Goal: Transaction & Acquisition: Purchase product/service

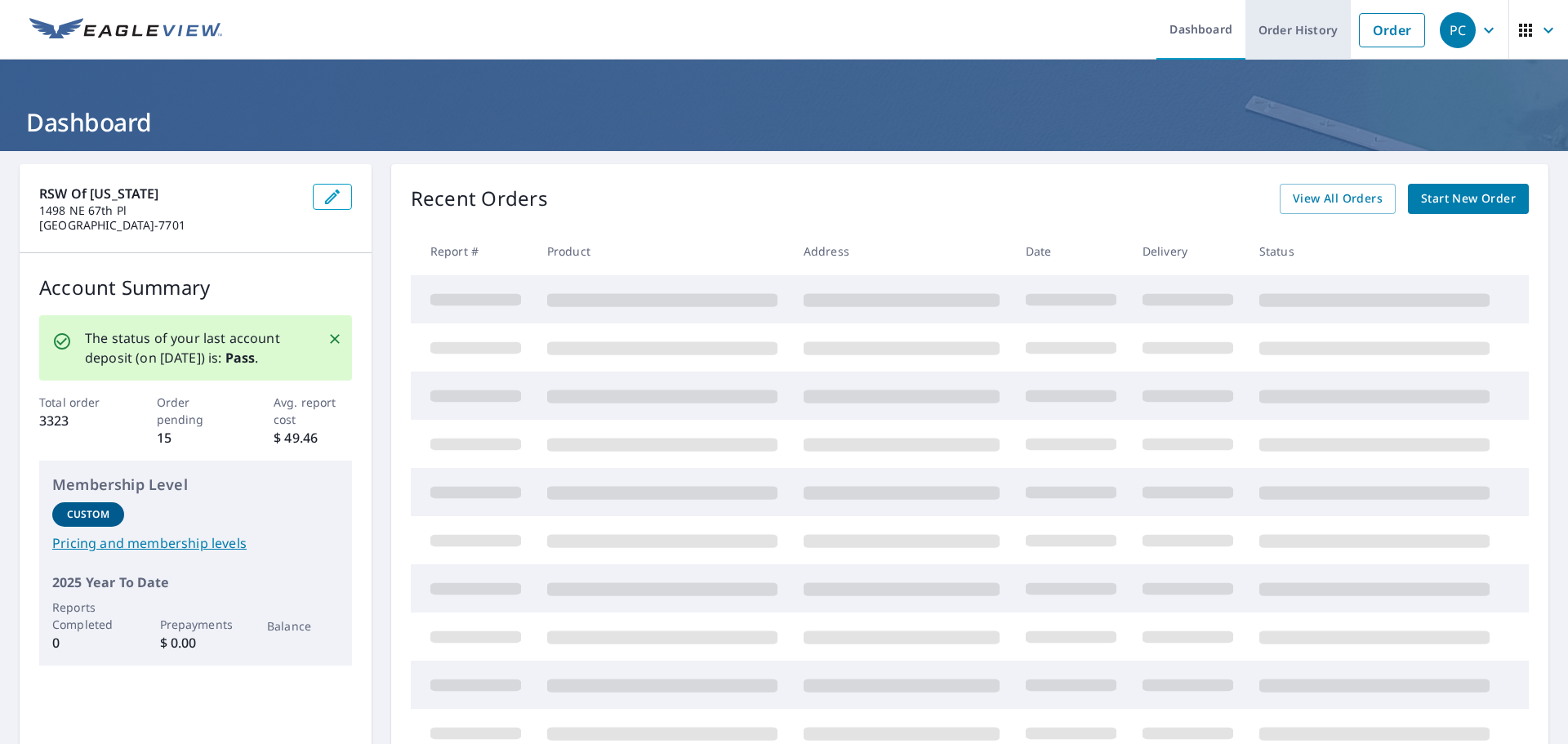
drag, startPoint x: 1370, startPoint y: 32, endPoint x: 1324, endPoint y: 48, distance: 48.7
click at [1371, 32] on link "Order" at bounding box center [1391, 30] width 67 height 35
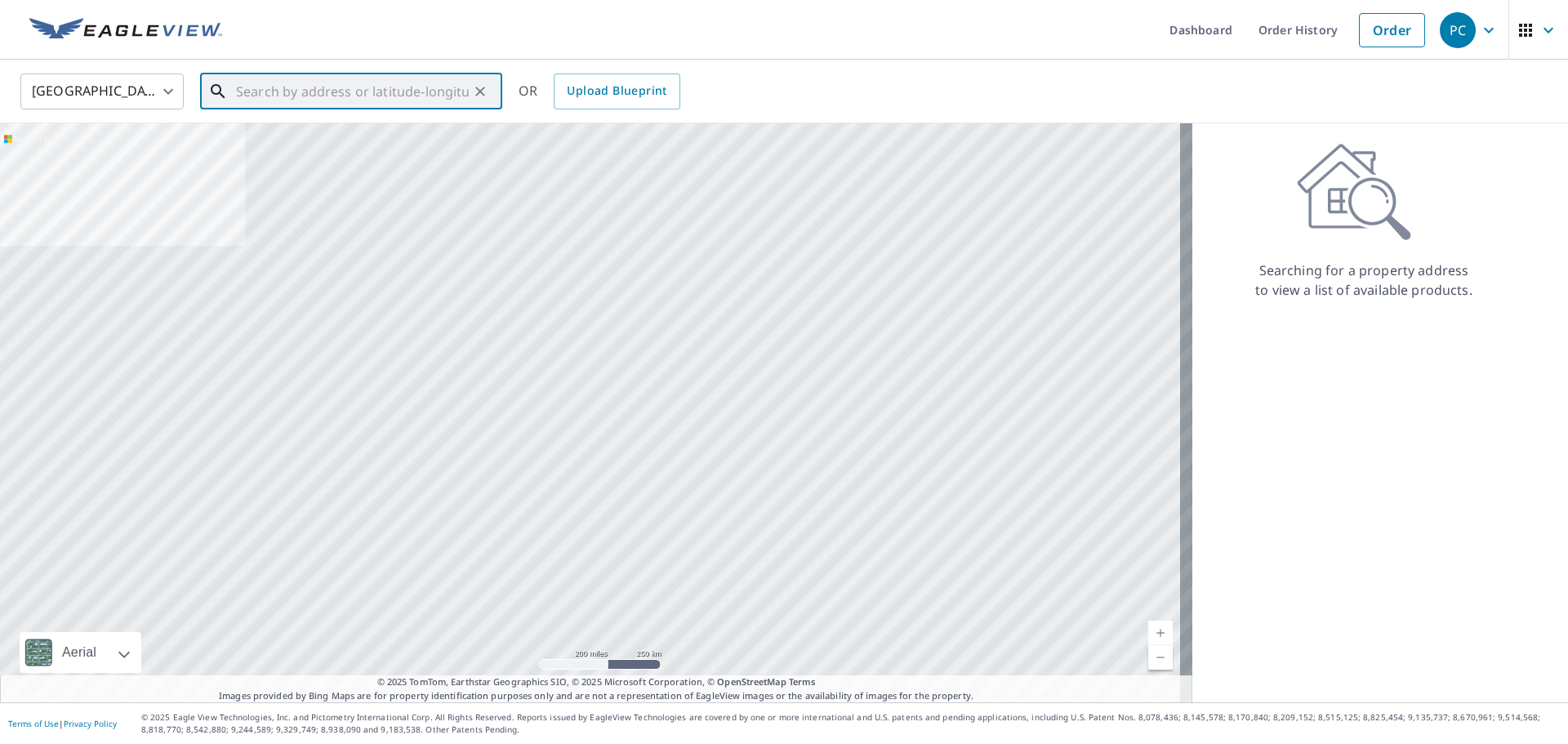
click at [309, 92] on input "text" at bounding box center [352, 91] width 232 height 46
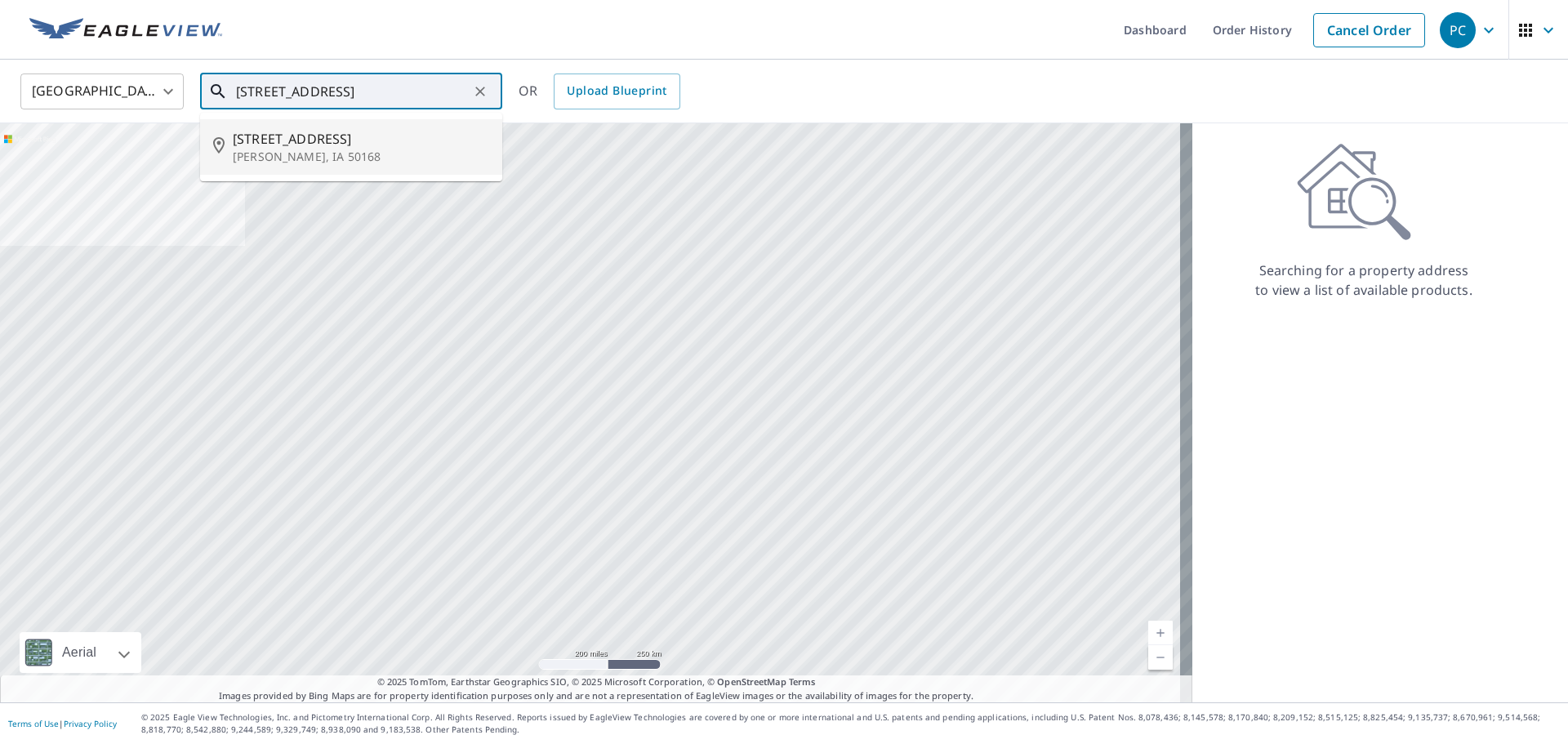
click at [285, 138] on span "[STREET_ADDRESS]" at bounding box center [360, 139] width 256 height 19
type input "[STREET_ADDRESS][PERSON_NAME]"
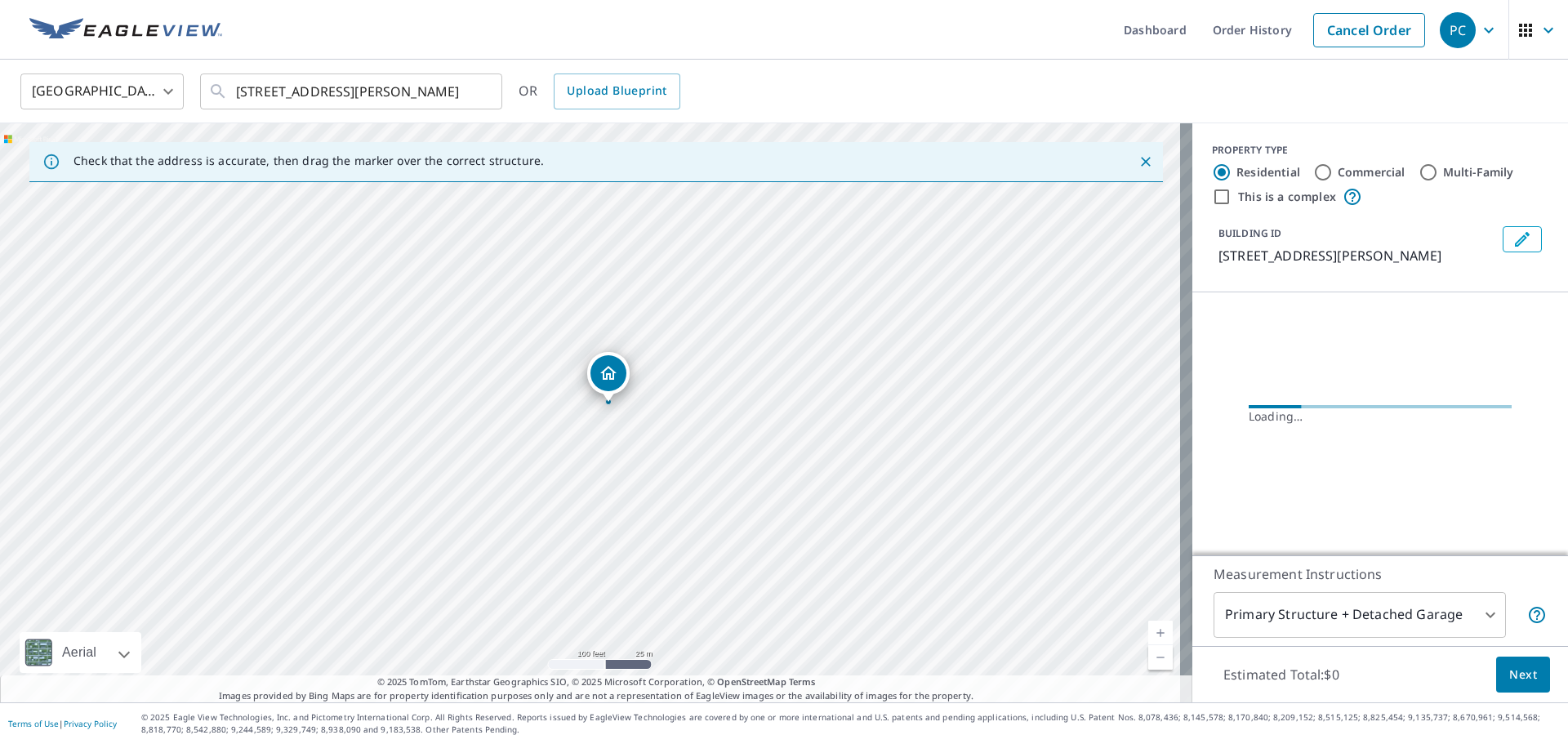
drag, startPoint x: 663, startPoint y: 383, endPoint x: 763, endPoint y: 325, distance: 115.6
click at [785, 294] on div "[STREET_ADDRESS][PERSON_NAME]" at bounding box center [596, 412] width 1192 height 579
drag, startPoint x: 667, startPoint y: 408, endPoint x: 739, endPoint y: 376, distance: 78.8
click at [739, 376] on div "[STREET_ADDRESS][PERSON_NAME]" at bounding box center [596, 412] width 1192 height 579
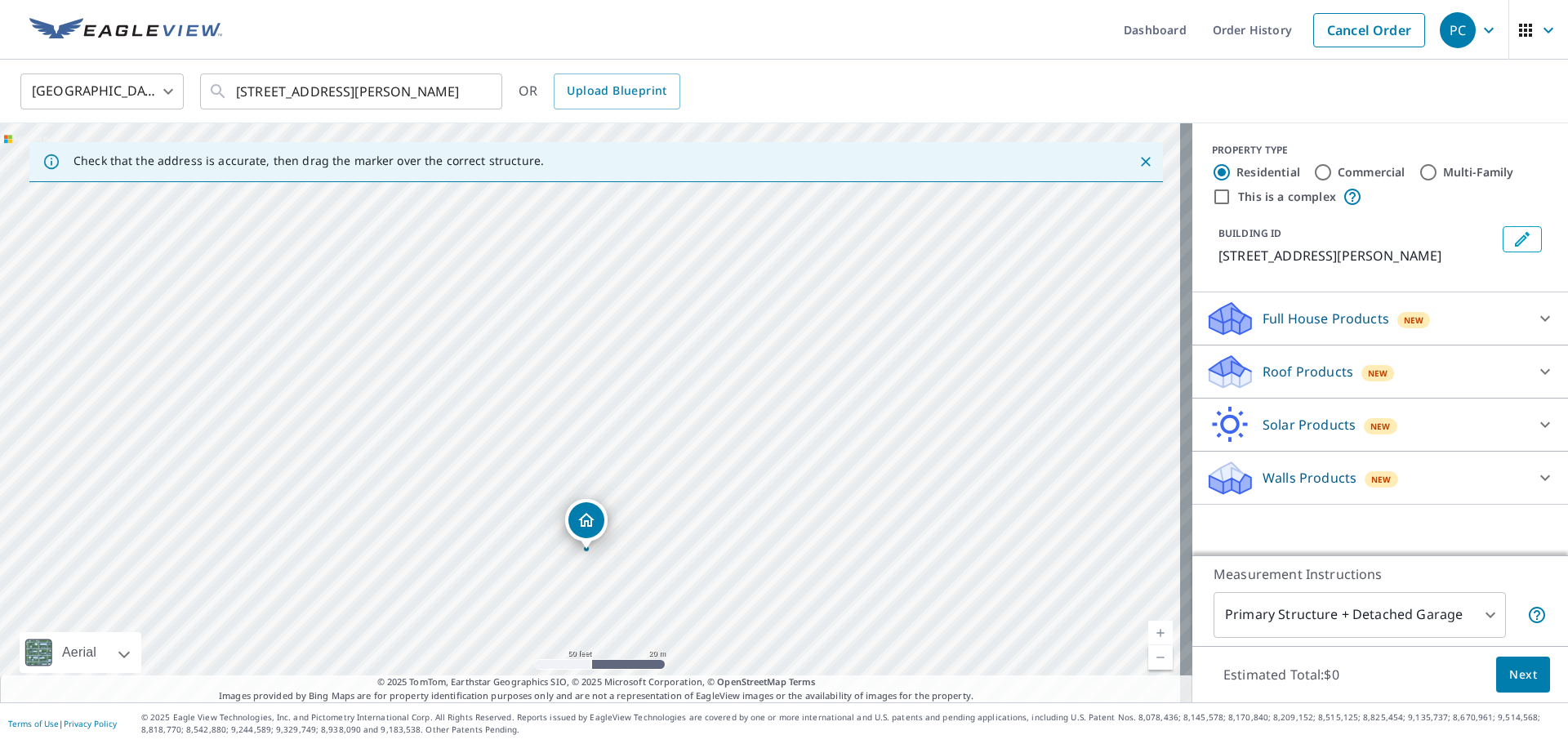
drag, startPoint x: 586, startPoint y: 381, endPoint x: 646, endPoint y: 504, distance: 136.9
click at [1323, 477] on p "Walls Products" at bounding box center [1309, 477] width 94 height 19
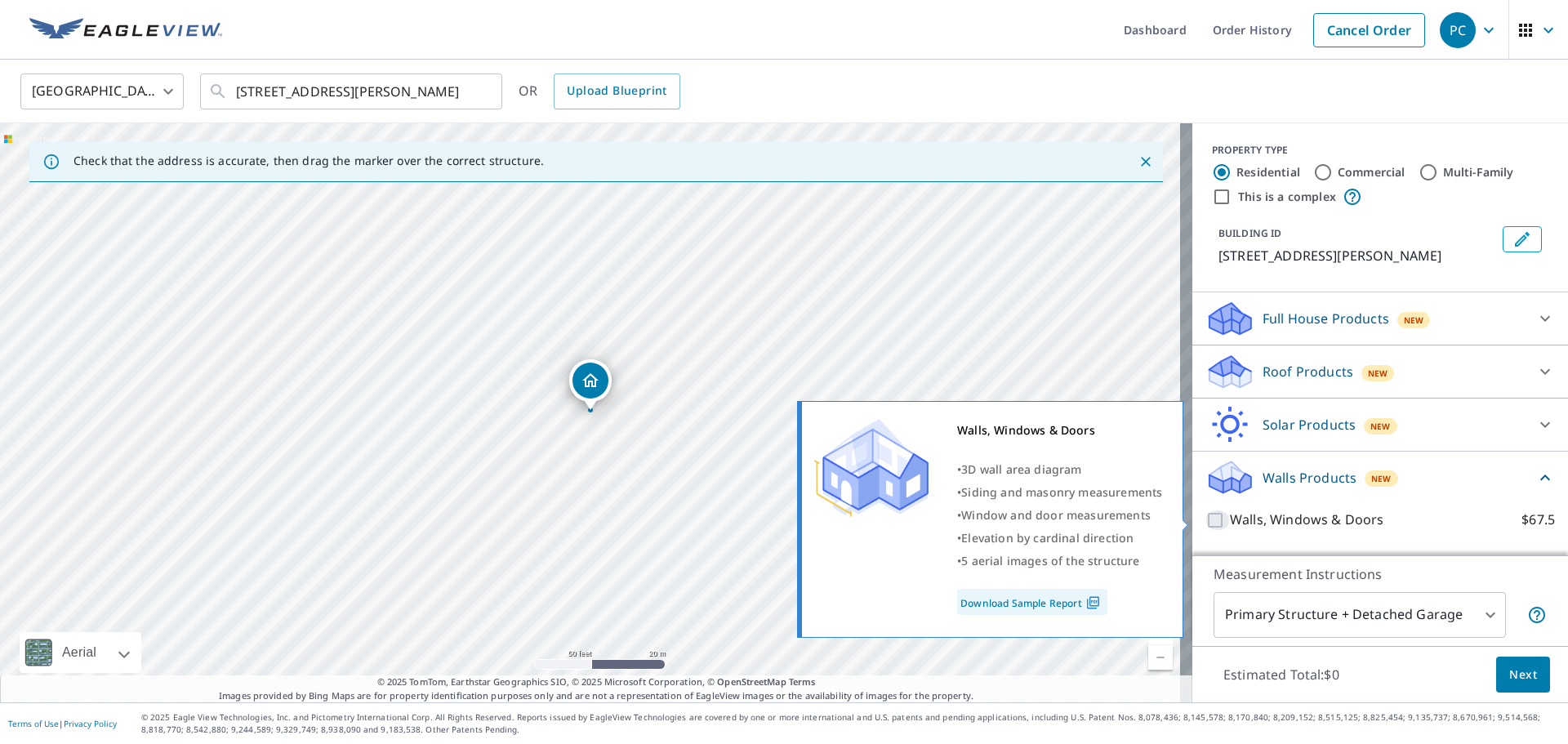
click at [1207, 523] on input "Walls, Windows & Doors $67.5" at bounding box center [1217, 520] width 25 height 19
checkbox input "true"
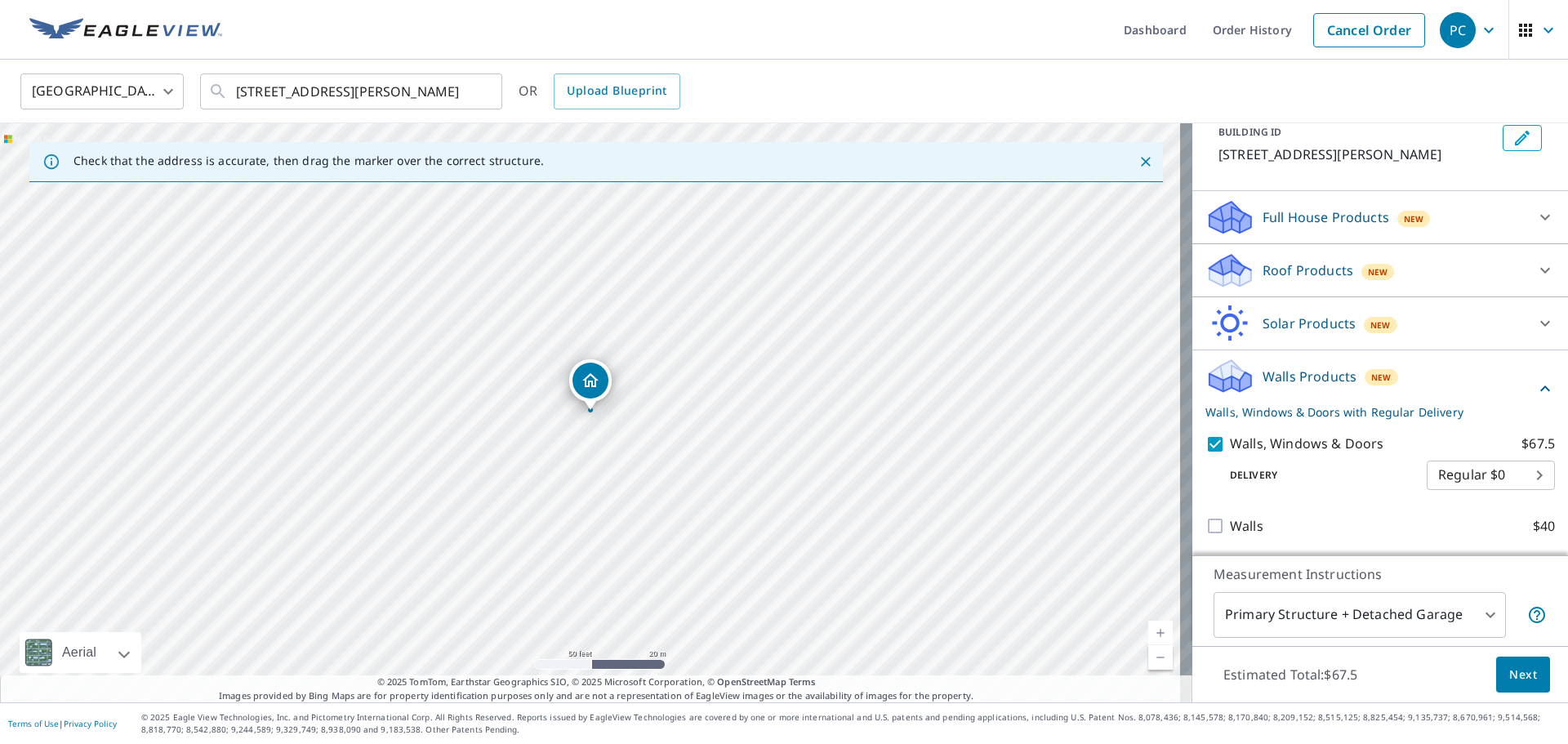
scroll to position [102, 0]
click at [1509, 680] on span "Next" at bounding box center [1522, 675] width 27 height 20
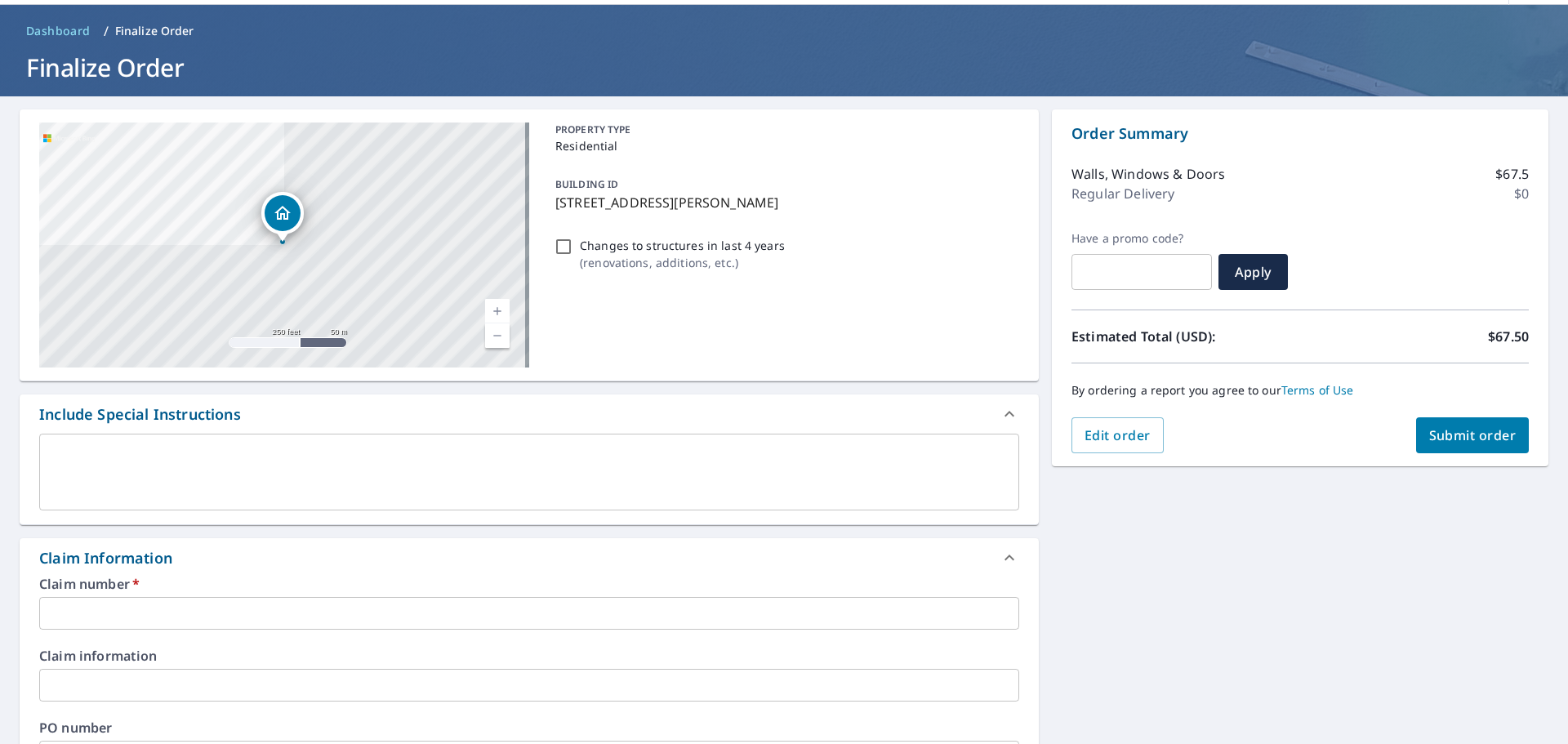
scroll to position [82, 0]
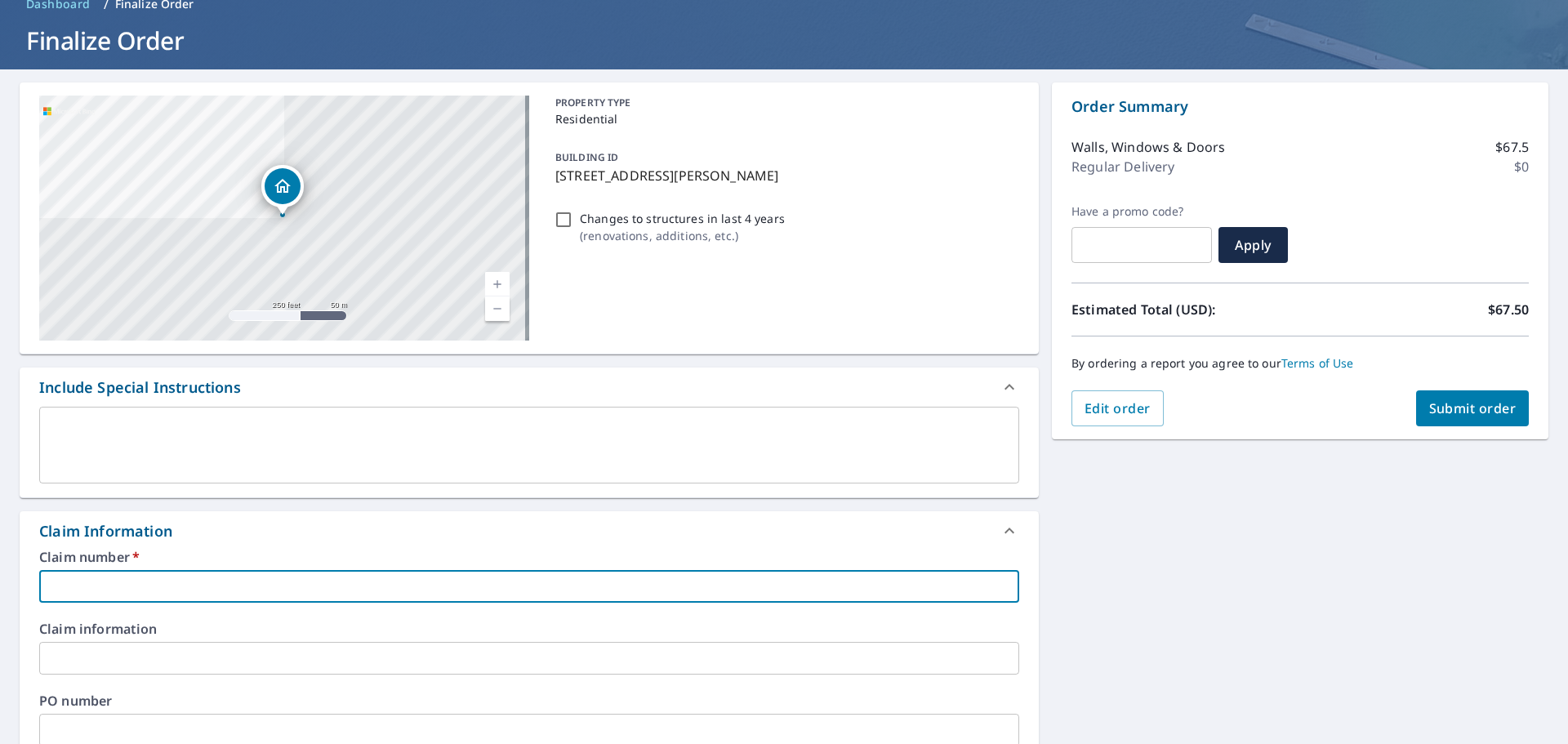
click at [361, 583] on input "text" at bounding box center [529, 586] width 980 height 33
type input "[PERSON_NAME]"
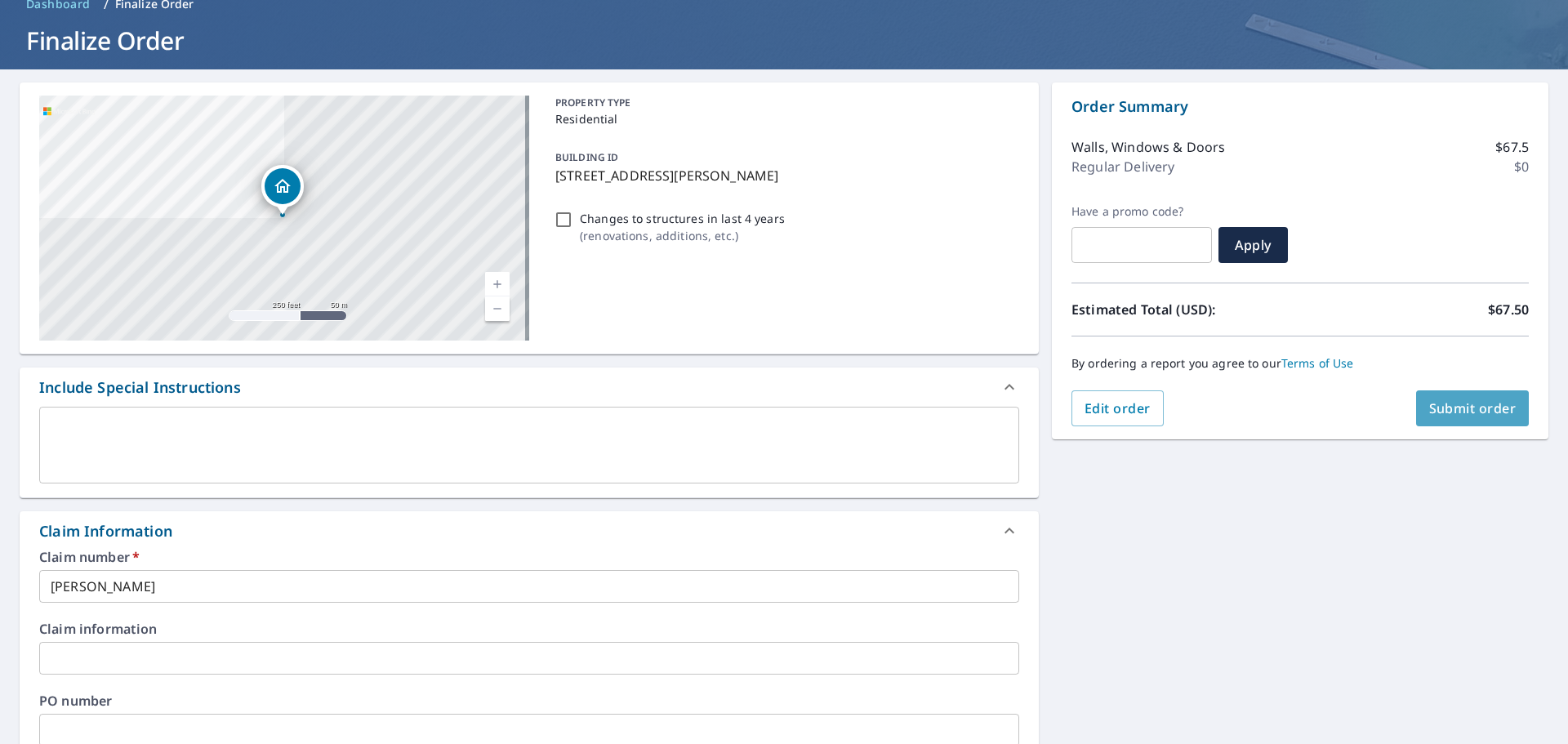
click at [1449, 407] on span "Submit order" at bounding box center [1472, 408] width 88 height 18
